Goal: Navigation & Orientation: Go to known website

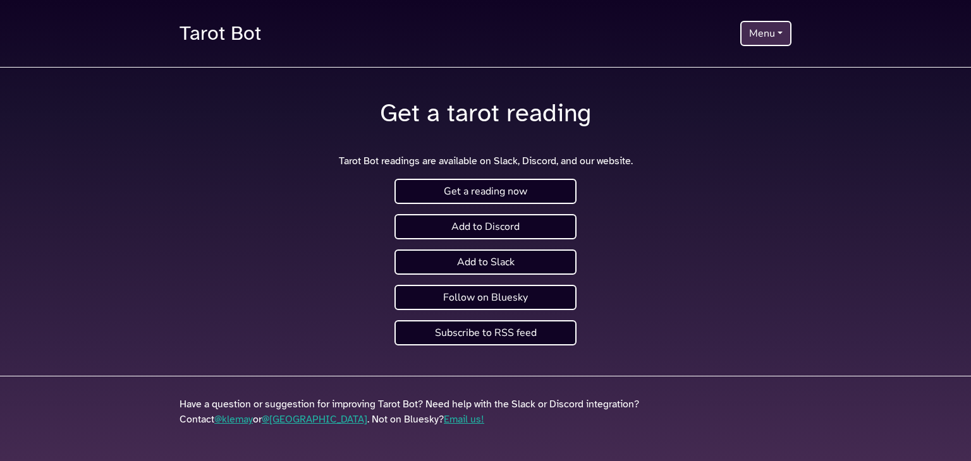
click at [215, 29] on link "Tarot Bot" at bounding box center [220, 33] width 82 height 37
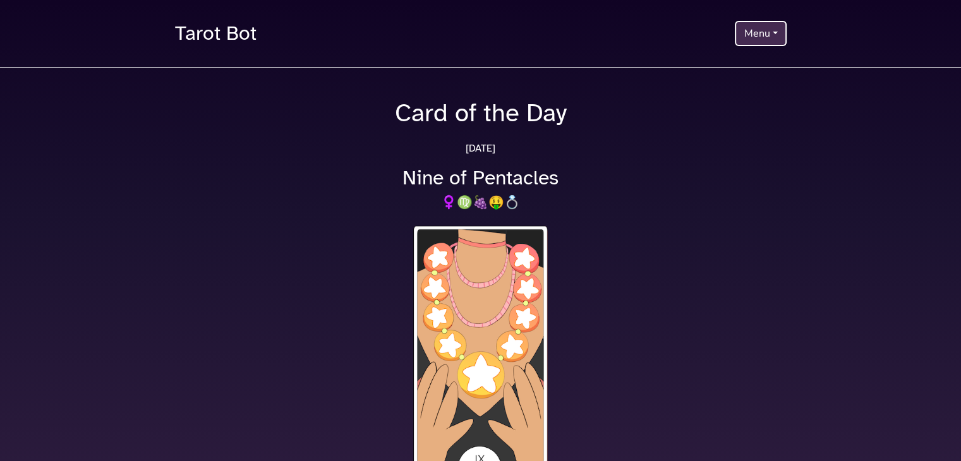
click at [756, 32] on button "Menu" at bounding box center [760, 33] width 51 height 25
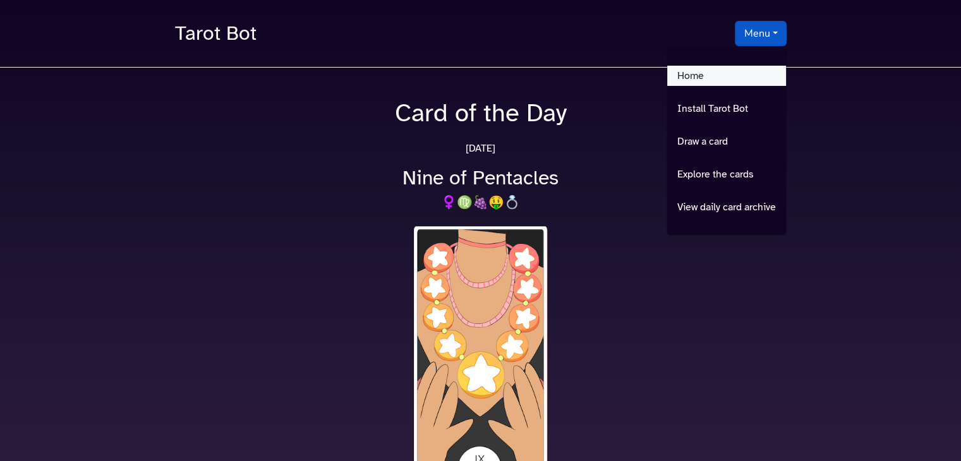
click at [695, 73] on link "Home" at bounding box center [726, 76] width 119 height 20
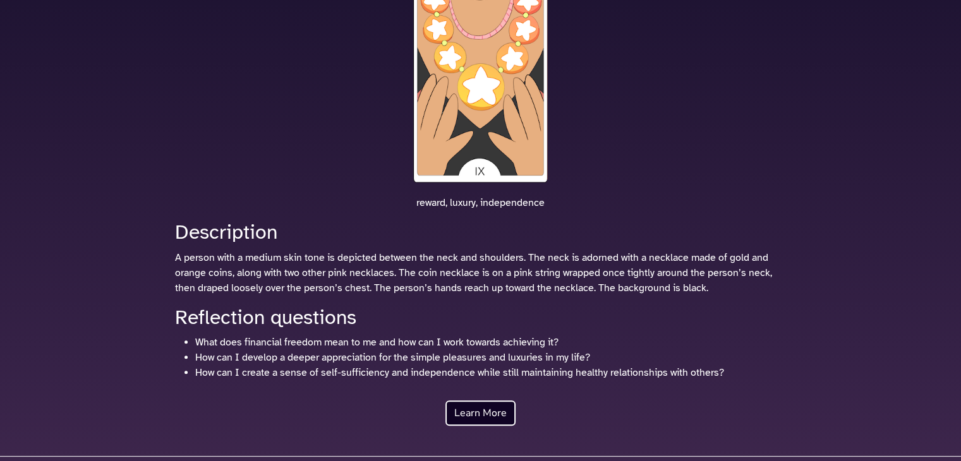
scroll to position [316, 0]
